Goal: Information Seeking & Learning: Learn about a topic

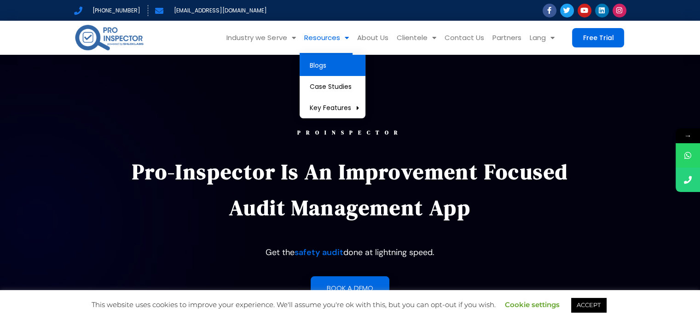
click at [322, 66] on link "Blogs" at bounding box center [333, 65] width 66 height 21
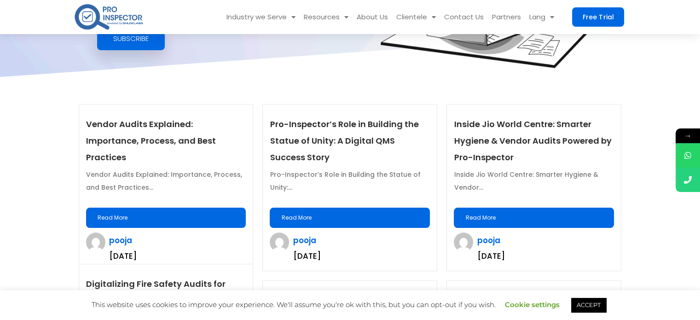
scroll to position [193, 0]
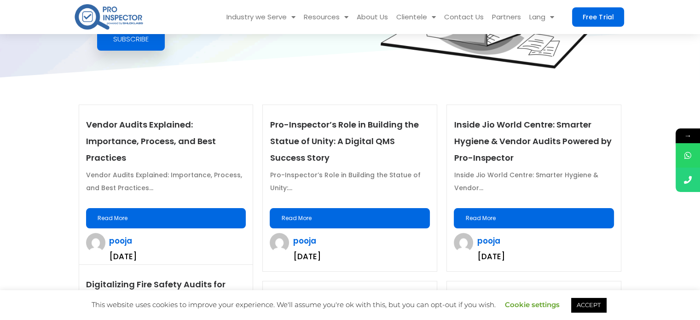
click at [541, 217] on link "Read More" at bounding box center [534, 218] width 160 height 20
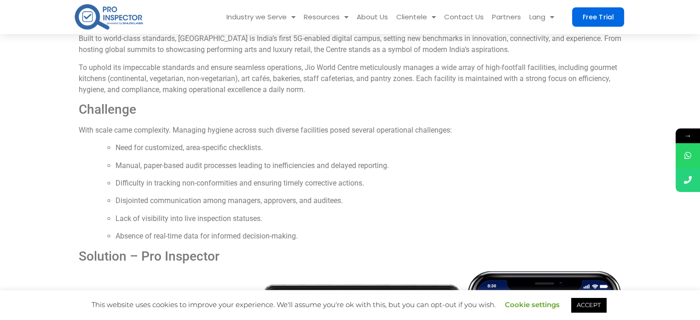
scroll to position [352, 0]
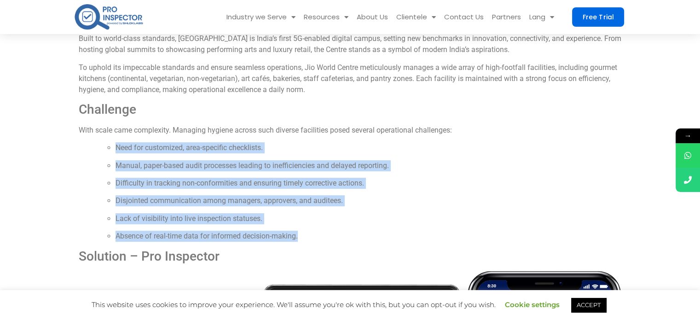
drag, startPoint x: 303, startPoint y: 235, endPoint x: 105, endPoint y: 145, distance: 218.0
click at [105, 145] on ul "Need for customized, area-specific checklists." at bounding box center [359, 147] width 525 height 11
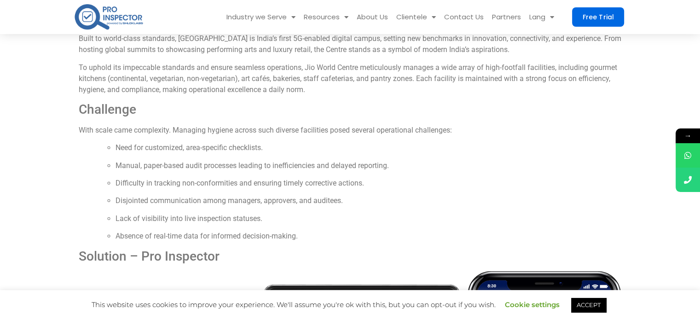
click at [121, 147] on li "Need for customized, area-specific checklists." at bounding box center [369, 147] width 507 height 11
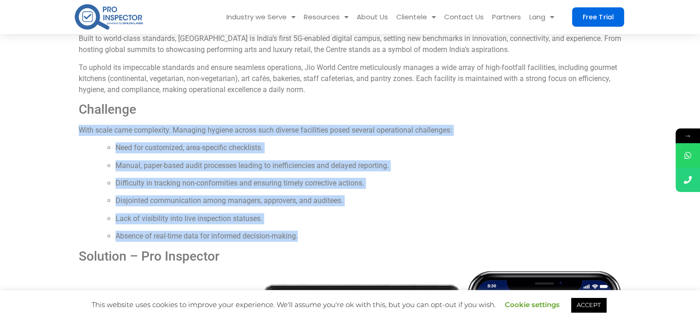
drag, startPoint x: 307, startPoint y: 235, endPoint x: 77, endPoint y: 130, distance: 252.5
copy div "With scale came complexity. Managing hygiene across such diverse facilities pos…"
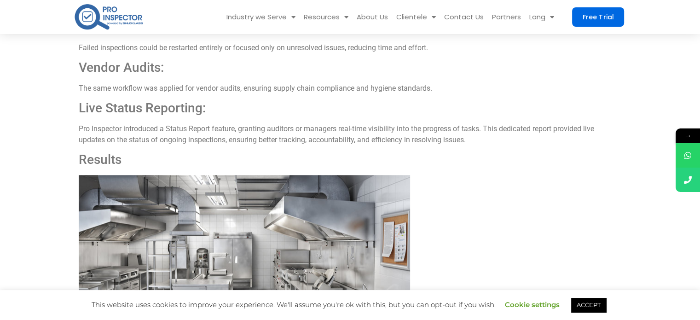
scroll to position [1043, 0]
